Goal: Transaction & Acquisition: Purchase product/service

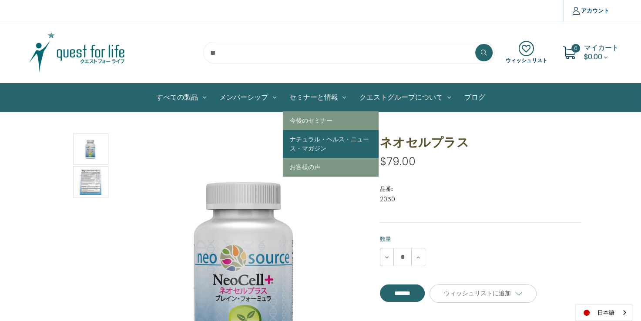
click at [313, 142] on link "ナチュラル・ヘルス・ニュース・マガジン" at bounding box center [331, 144] width 96 height 28
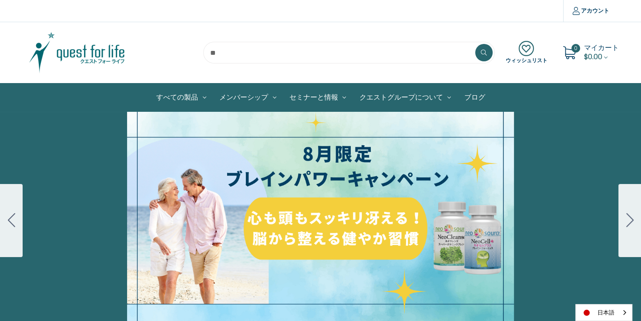
scroll to position [87, 0]
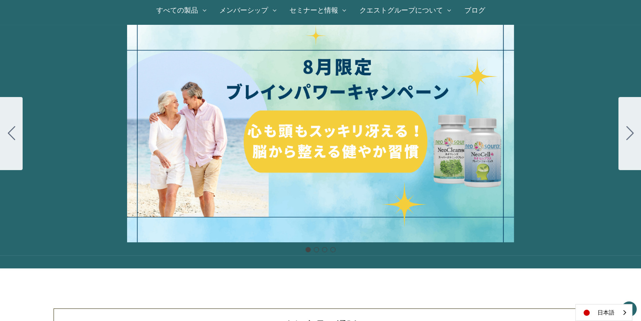
click at [627, 128] on icon "Go to slide 2" at bounding box center [629, 133] width 7 height 14
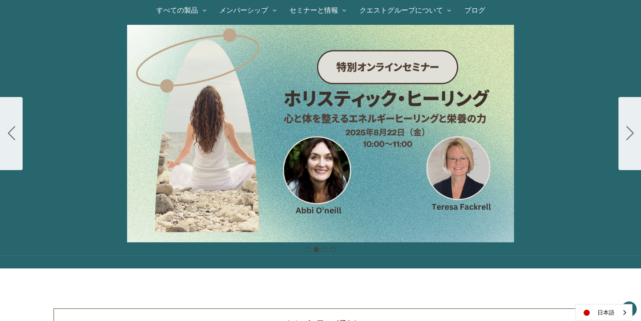
click at [627, 128] on icon "Go to slide 3" at bounding box center [629, 133] width 7 height 14
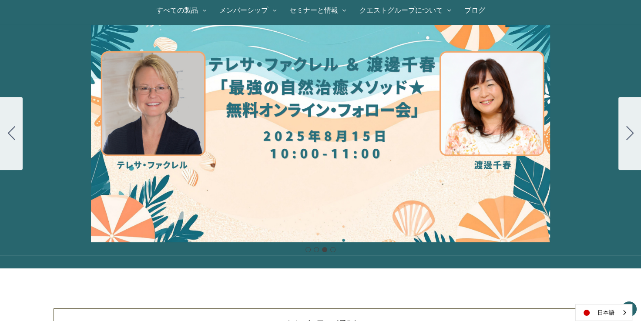
click at [627, 128] on icon "Go to slide 4" at bounding box center [629, 133] width 7 height 14
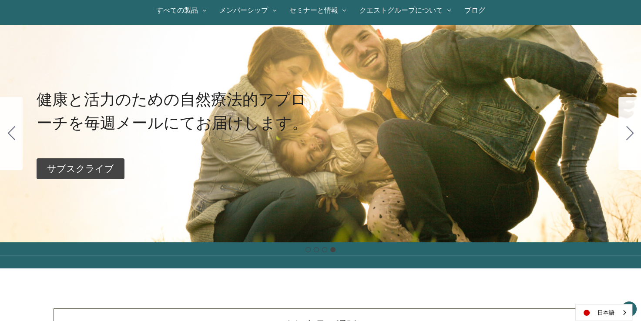
click at [627, 128] on icon "Go to slide 1" at bounding box center [629, 133] width 7 height 14
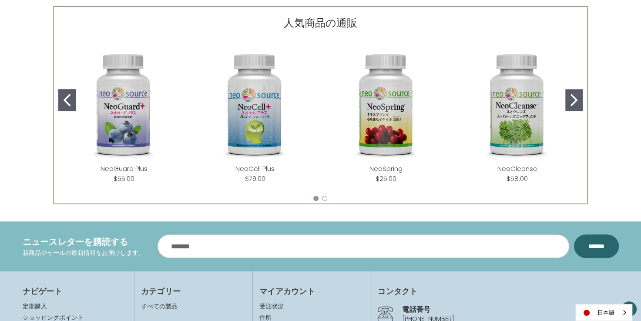
scroll to position [479, 0]
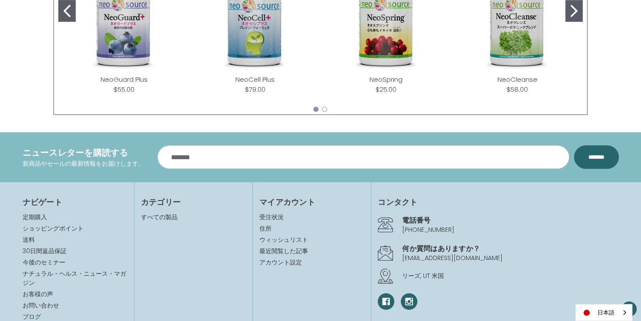
click at [246, 51] on img "NeoCell Plus" at bounding box center [254, 15] width 117 height 117
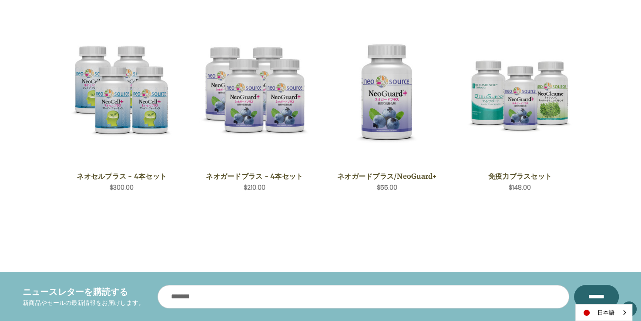
scroll to position [696, 0]
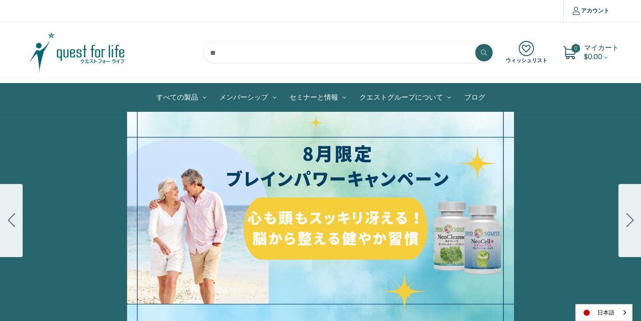
click at [366, 195] on div "細胞プロテクトセット 通常188ドル セール価格160ドル $28 OFF 2025年4月1日～4月30日 12月１日〜23日 販売中" at bounding box center [320, 221] width 641 height 218
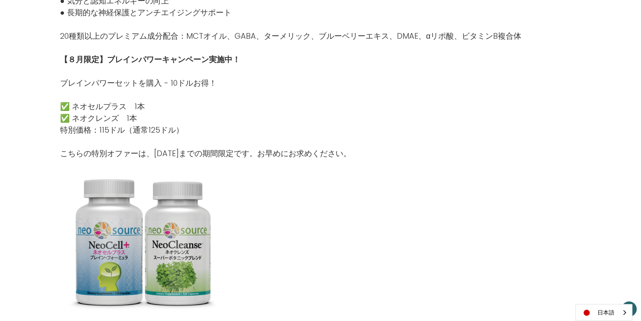
scroll to position [914, 0]
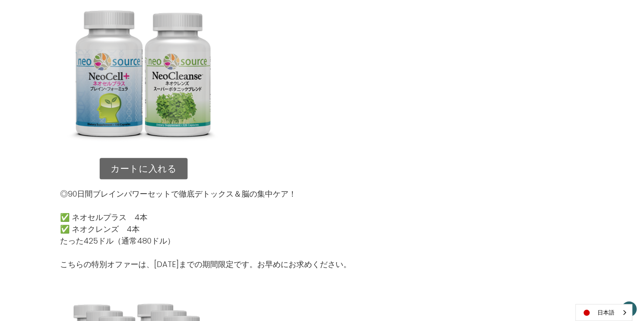
click at [164, 172] on link "カートに入れる" at bounding box center [144, 169] width 88 height 22
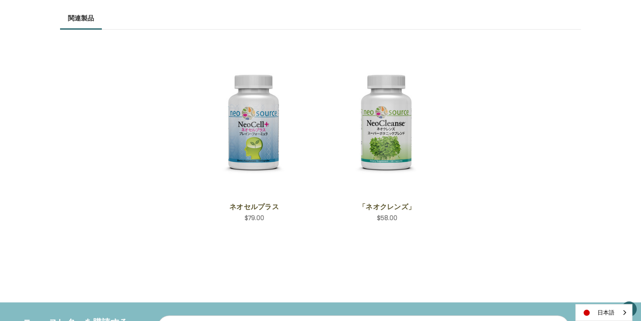
scroll to position [566, 0]
